Goal: Task Accomplishment & Management: Manage account settings

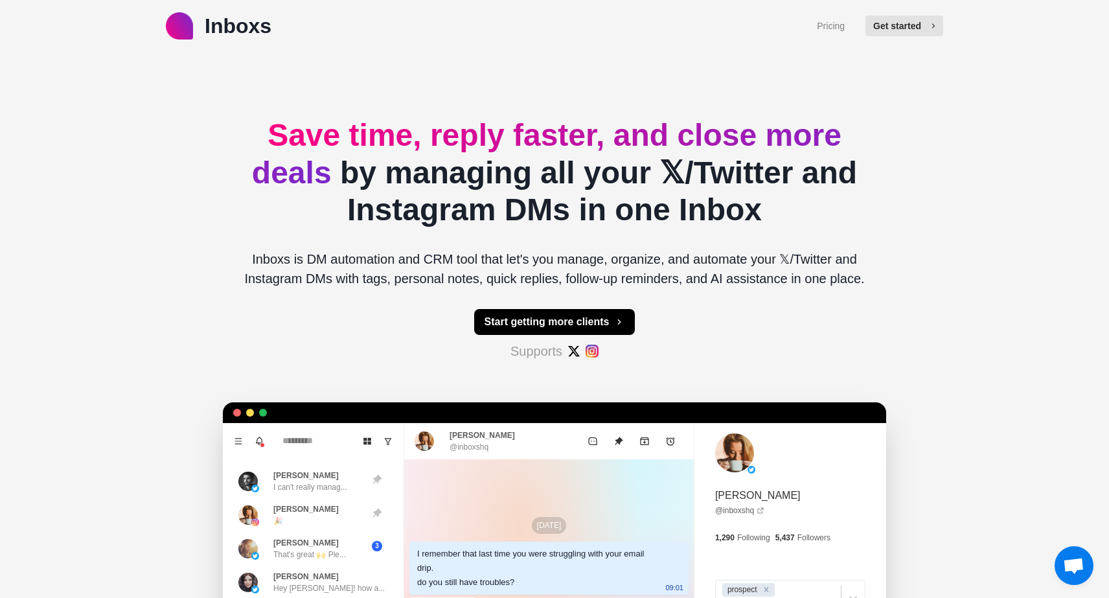
click at [896, 27] on button "Get started" at bounding box center [904, 26] width 78 height 21
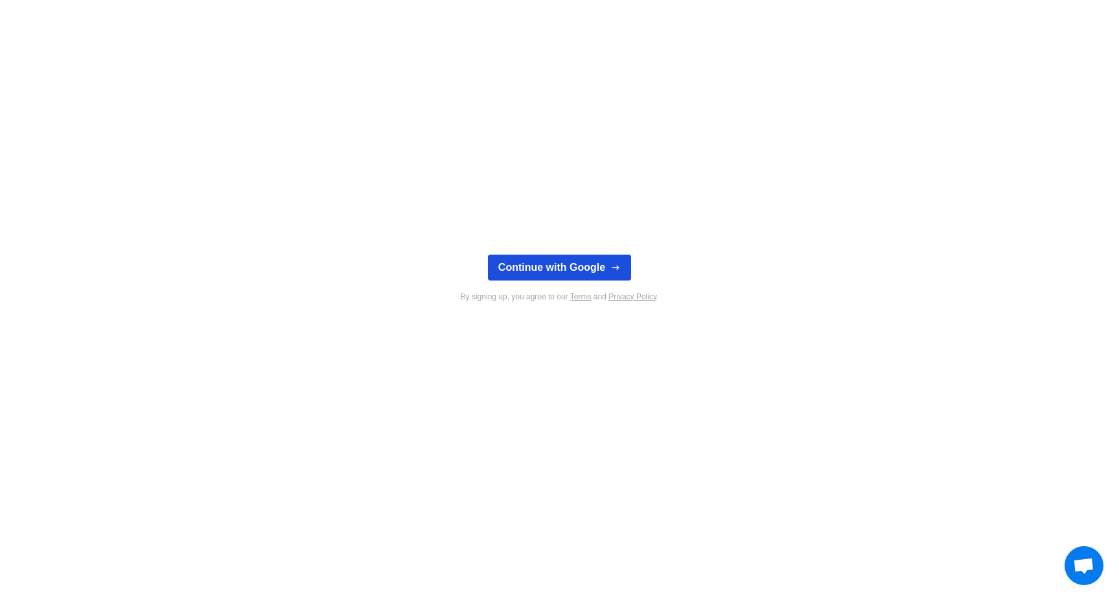
click at [575, 271] on button "Continue with Google" at bounding box center [559, 268] width 143 height 26
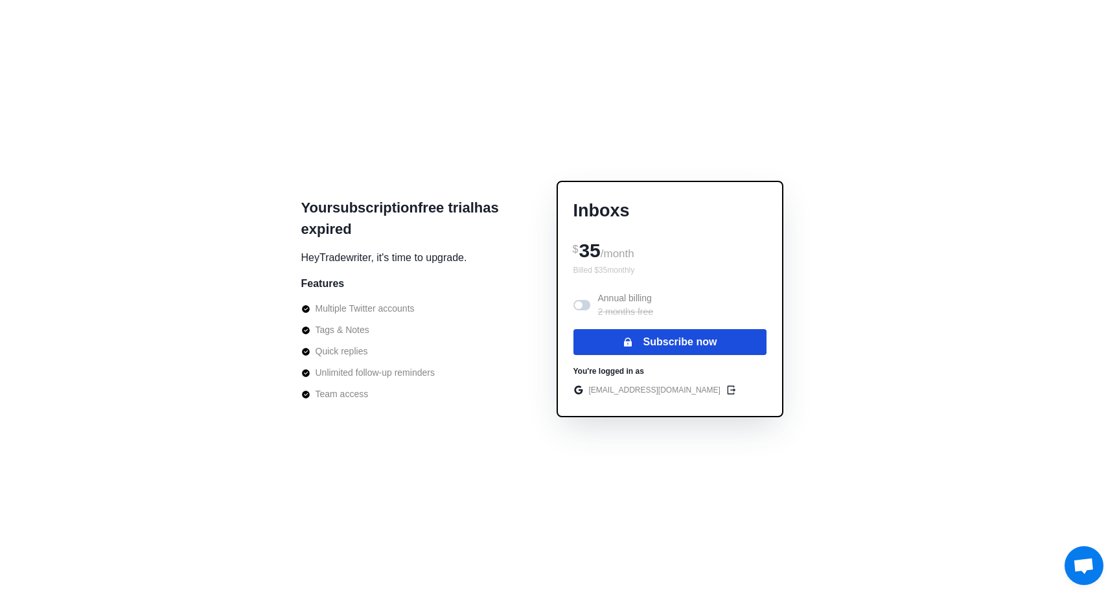
click at [630, 338] on icon "button" at bounding box center [628, 342] width 10 height 10
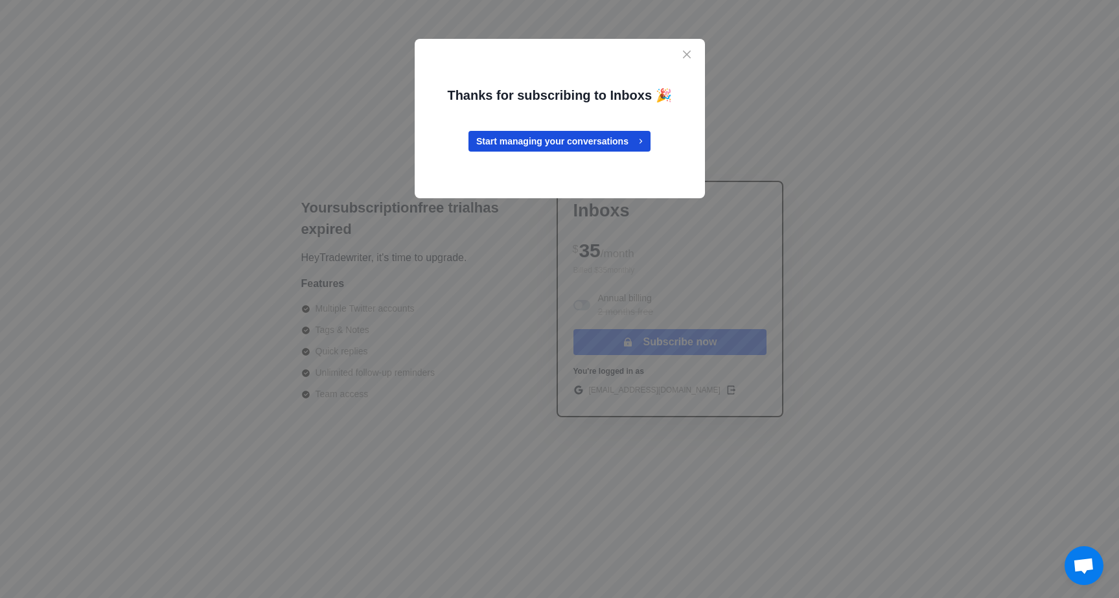
click at [562, 139] on link "Start managing your conversations" at bounding box center [559, 141] width 182 height 21
click at [572, 141] on link "Start managing your conversations" at bounding box center [559, 141] width 182 height 21
click at [689, 55] on icon "Close" at bounding box center [687, 55] width 8 height 8
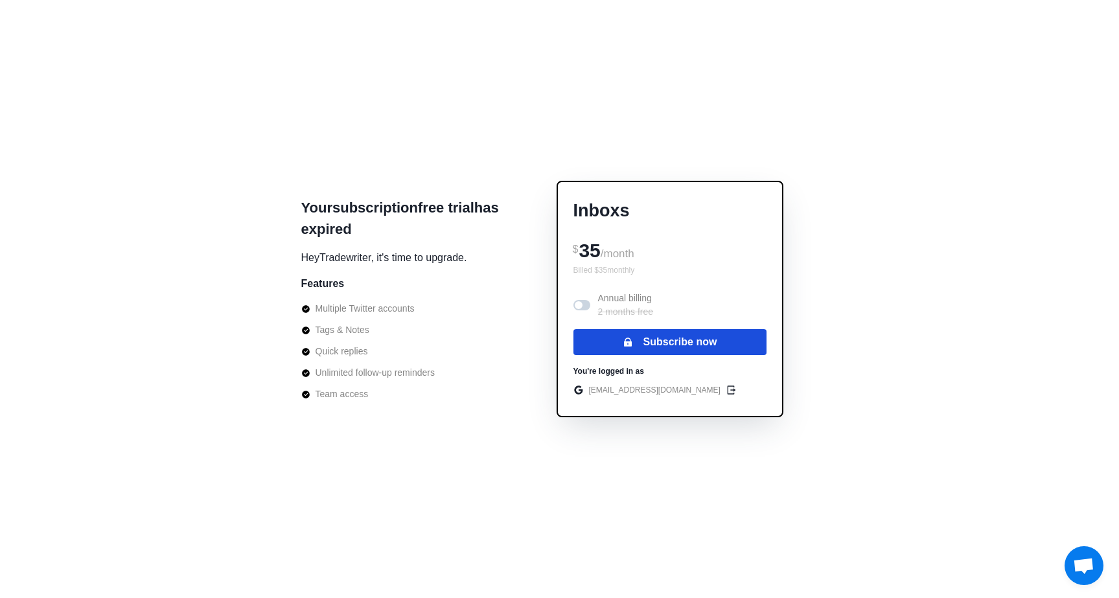
click at [695, 337] on button "Subscribe now" at bounding box center [669, 342] width 193 height 26
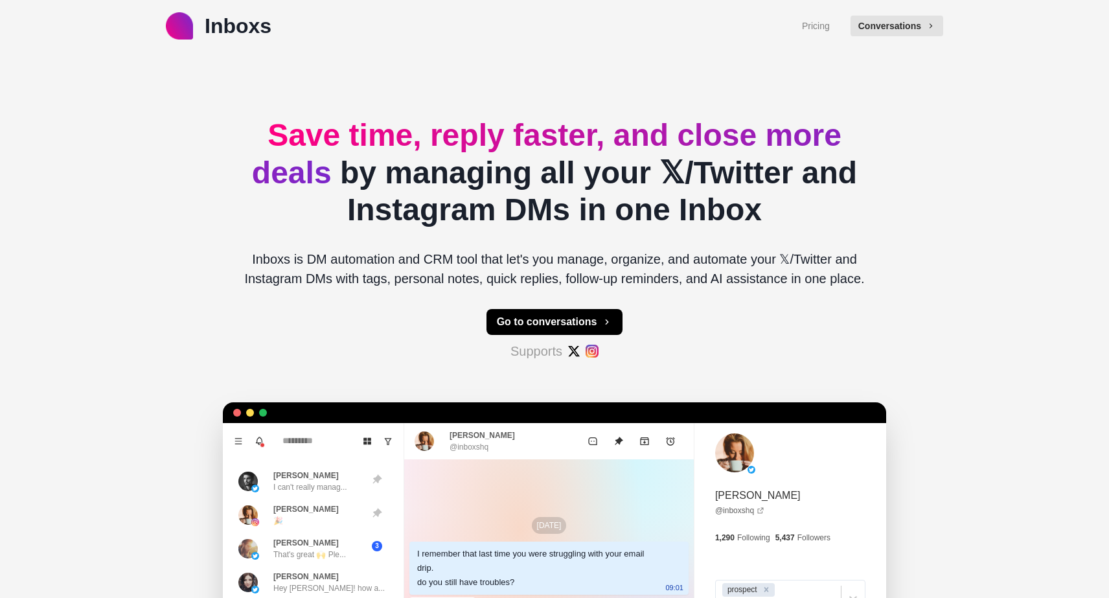
type textarea "*"
click at [904, 25] on button "Conversations" at bounding box center [897, 26] width 93 height 21
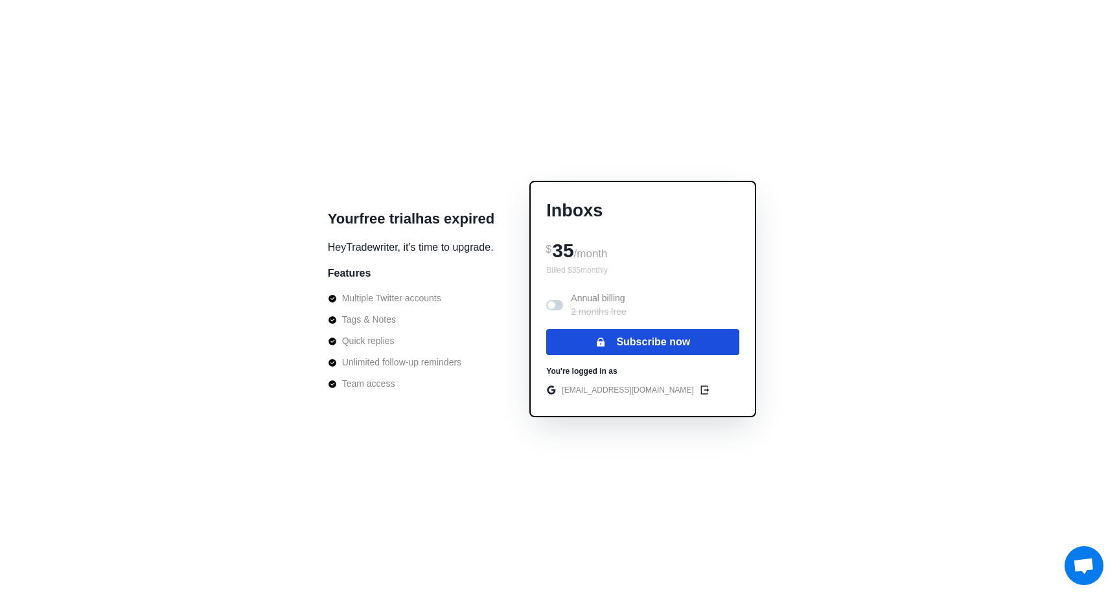
click at [691, 347] on button "Subscribe now" at bounding box center [642, 342] width 193 height 26
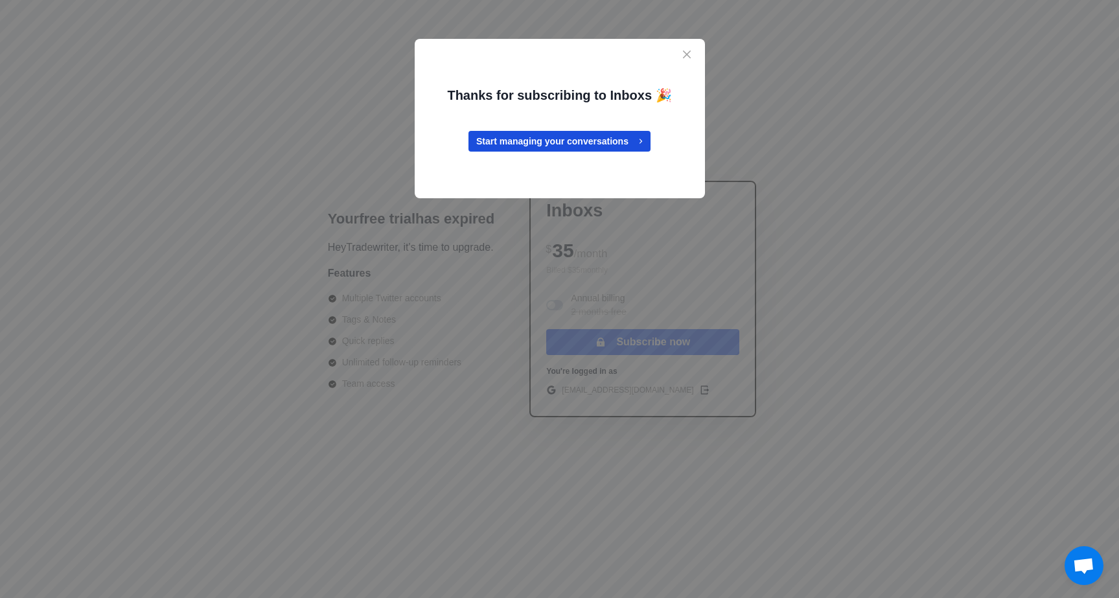
click at [591, 146] on link "Start managing your conversations" at bounding box center [559, 141] width 182 height 21
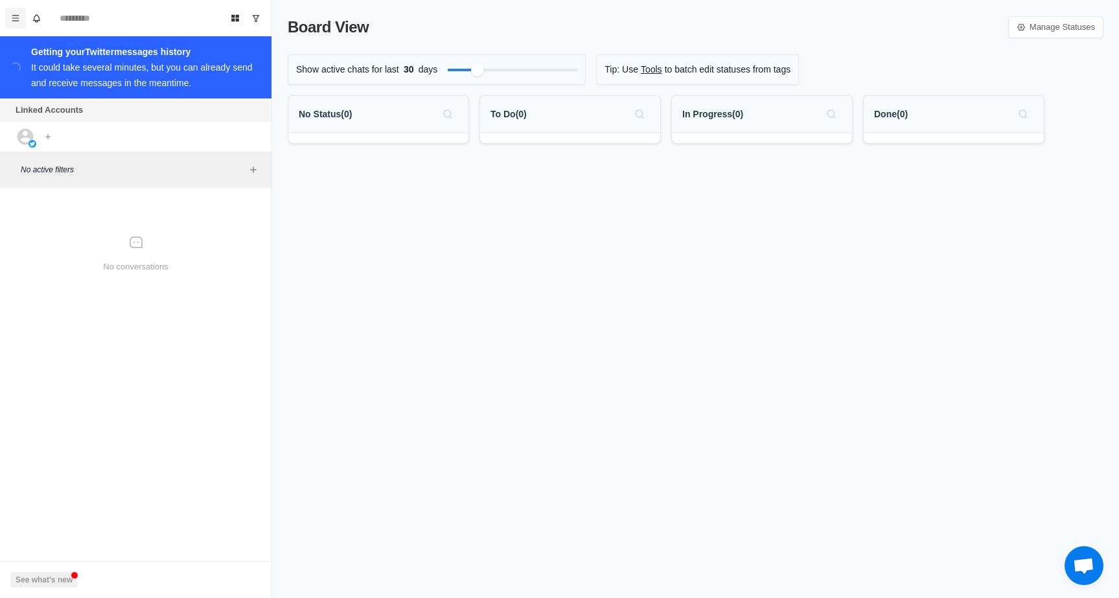
click at [11, 18] on icon "Menu" at bounding box center [15, 18] width 9 height 9
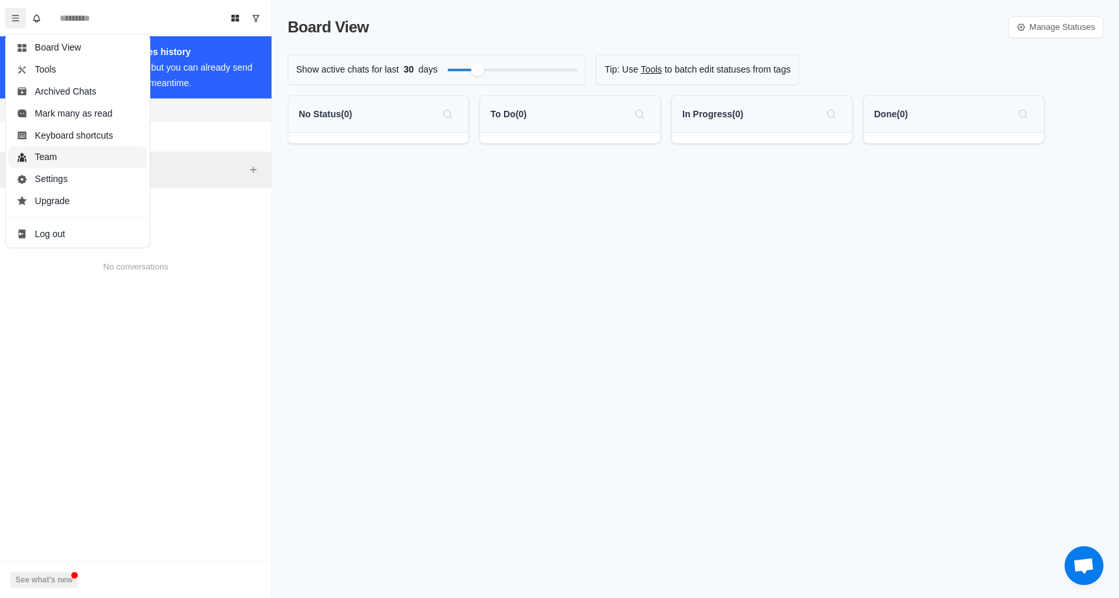
click at [52, 163] on button "Team" at bounding box center [77, 157] width 139 height 22
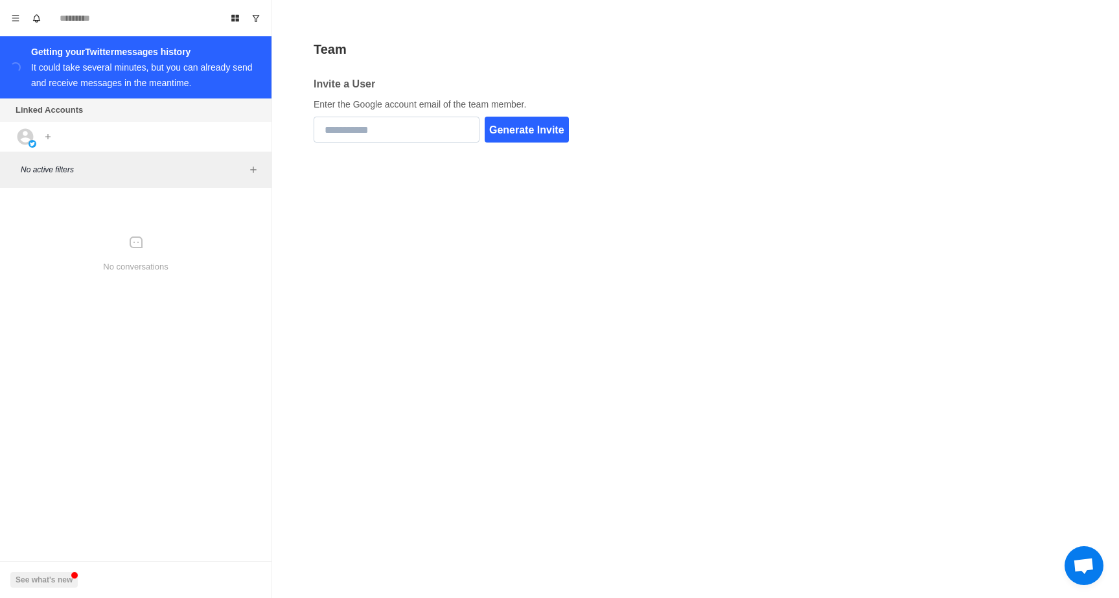
click at [441, 134] on input "email" at bounding box center [397, 130] width 166 height 26
click at [379, 128] on input "email" at bounding box center [397, 130] width 166 height 26
click at [15, 14] on icon "Menu" at bounding box center [15, 18] width 9 height 9
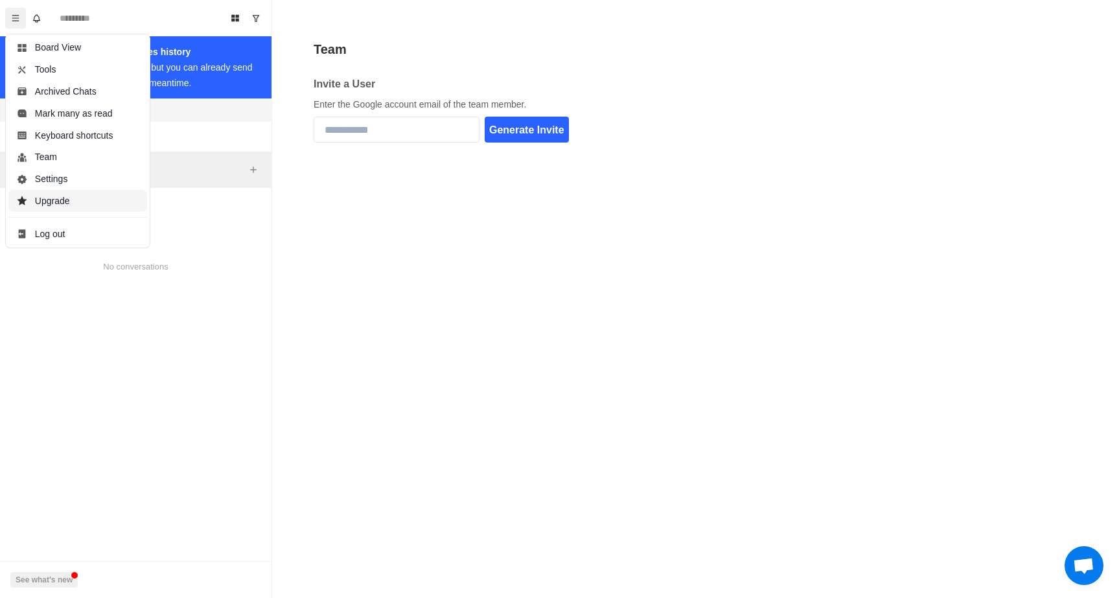
click at [91, 198] on button "Upgrade" at bounding box center [77, 201] width 139 height 22
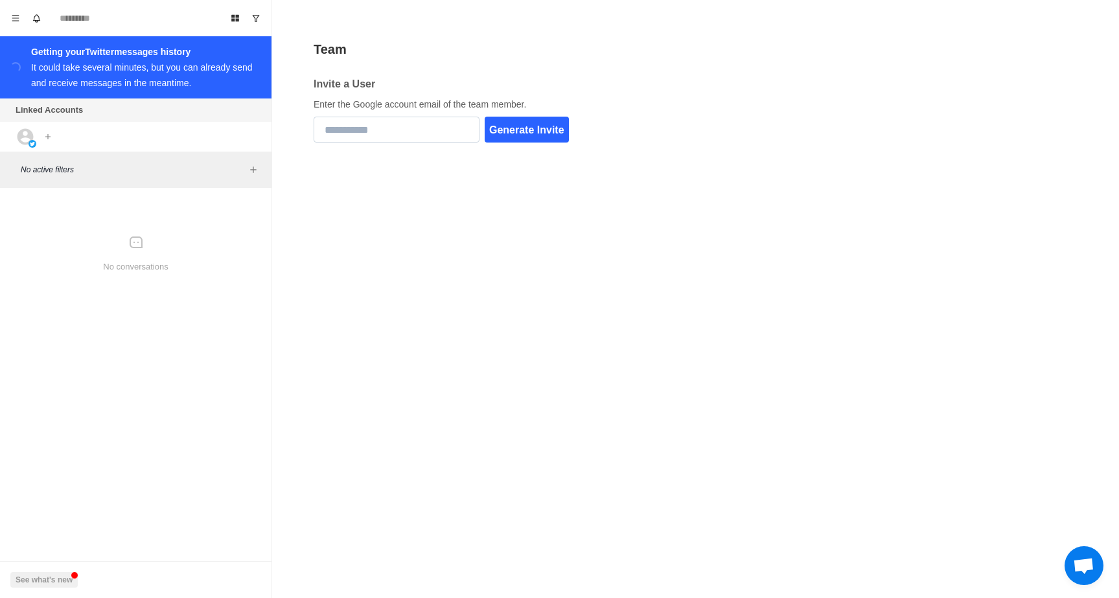
click at [465, 127] on input "email" at bounding box center [397, 130] width 166 height 26
paste input "**********"
type input "**********"
click at [565, 132] on button "Generate Invite" at bounding box center [527, 130] width 84 height 26
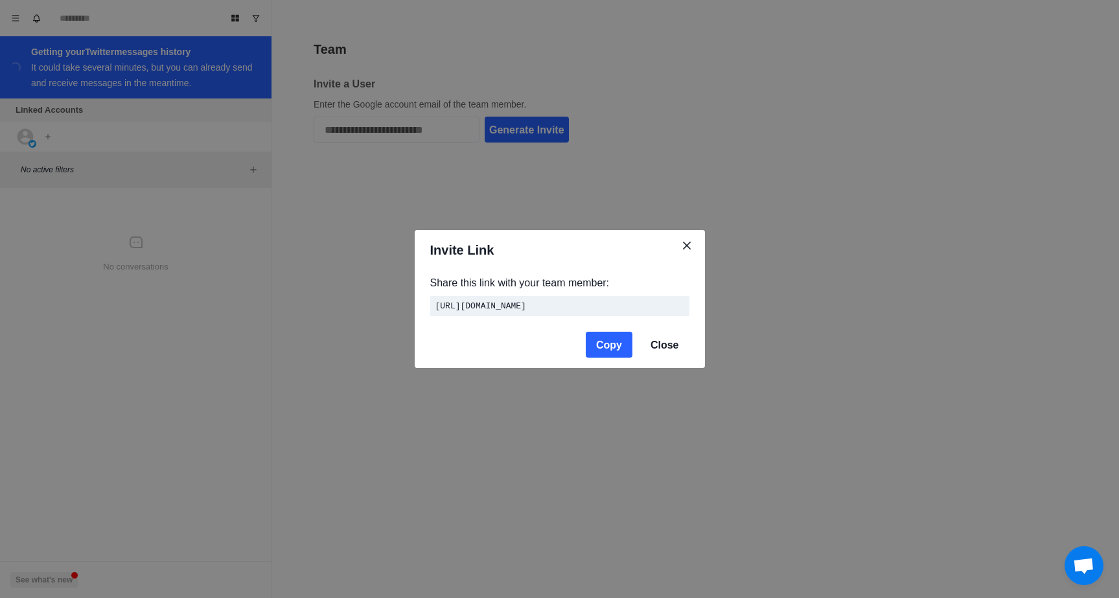
click at [604, 349] on button "Copy" at bounding box center [609, 345] width 47 height 26
click at [684, 242] on icon "Close" at bounding box center [687, 246] width 8 height 8
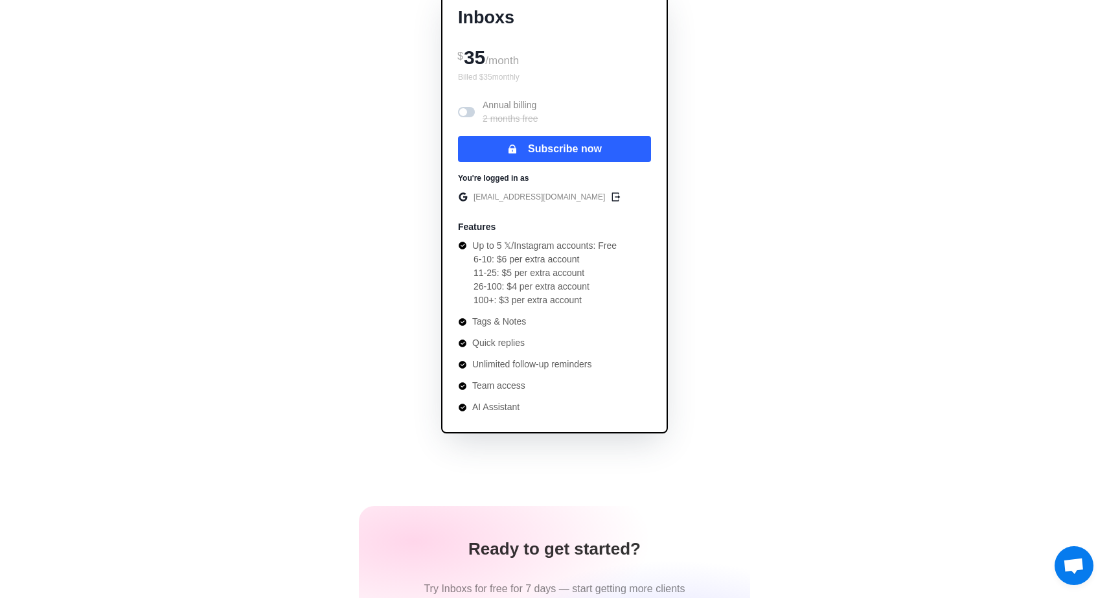
scroll to position [154, 0]
